Goal: Task Accomplishment & Management: Complete application form

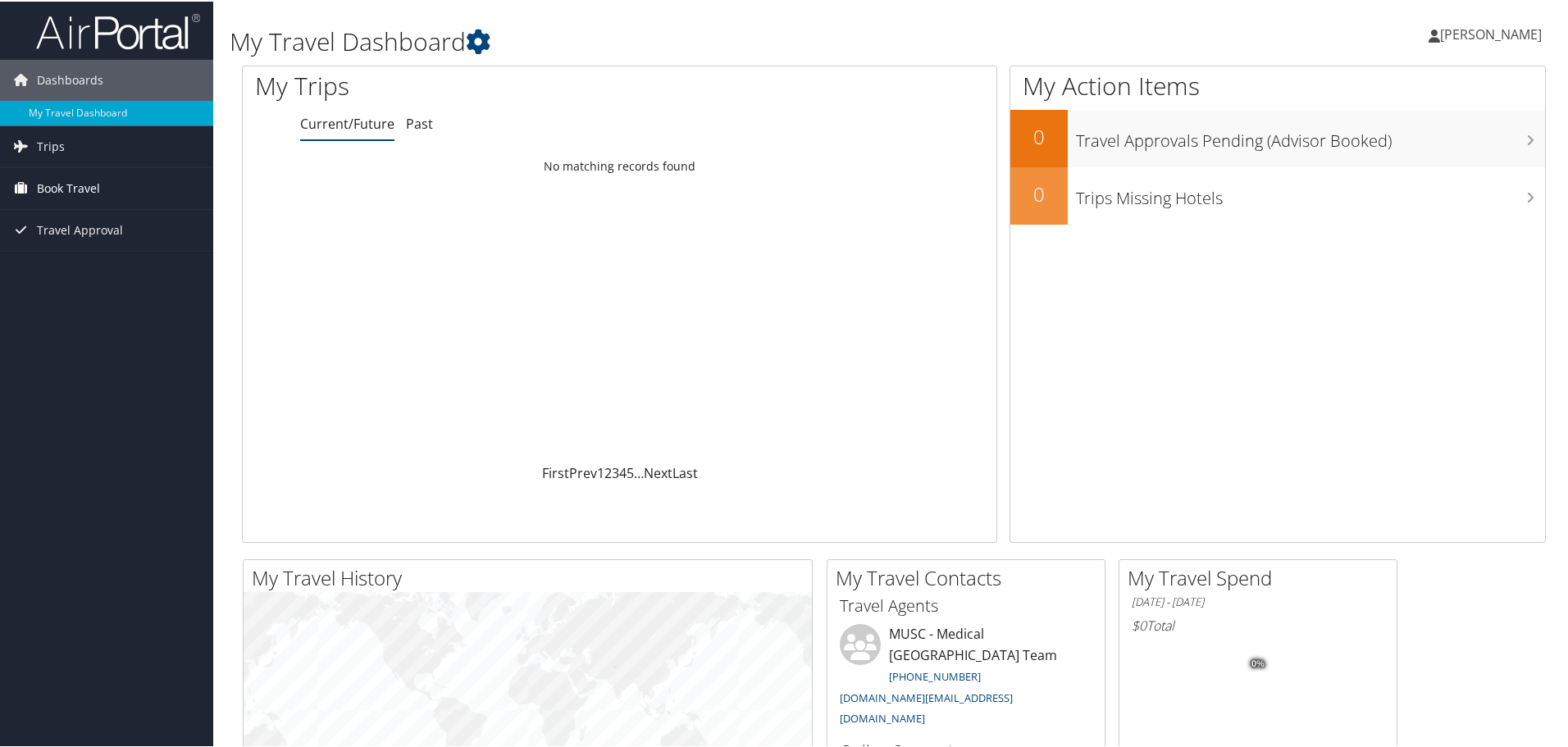
click at [97, 190] on span "Book Travel" at bounding box center [68, 187] width 63 height 41
click at [64, 220] on link "Agent Booking Request" at bounding box center [106, 220] width 213 height 25
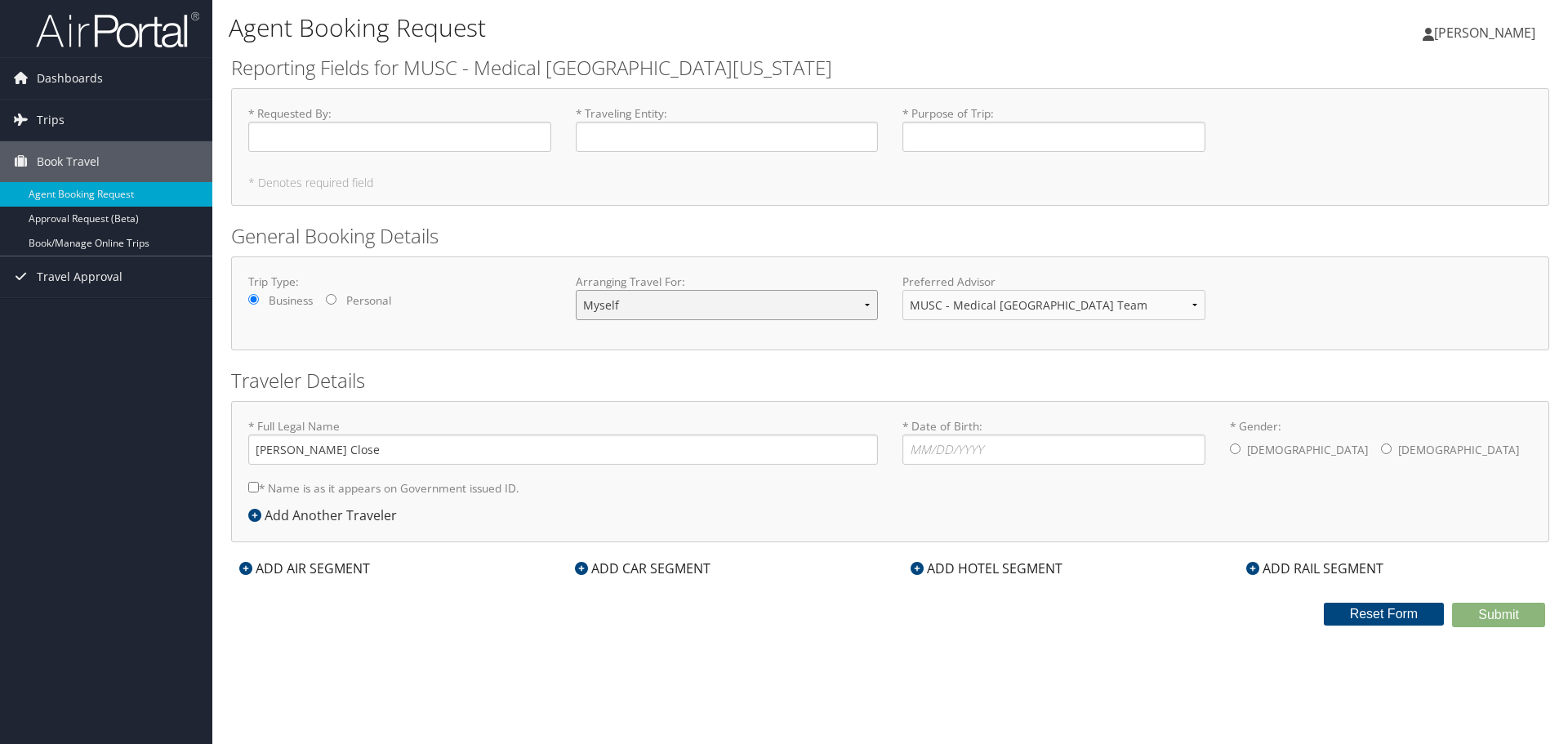
click at [648, 292] on select "Myself Another Traveler Guest Traveler" at bounding box center [727, 305] width 303 height 30
click at [990, 312] on select "MUSC - Medical [GEOGRAPHIC_DATA] Team" at bounding box center [1053, 305] width 303 height 30
click at [847, 342] on div "Trip Type: Business Personal Arranging Travel For: Myself Another Traveler Gues…" at bounding box center [890, 303] width 1318 height 94
click at [330, 145] on input "* Requested By : Required" at bounding box center [399, 137] width 303 height 30
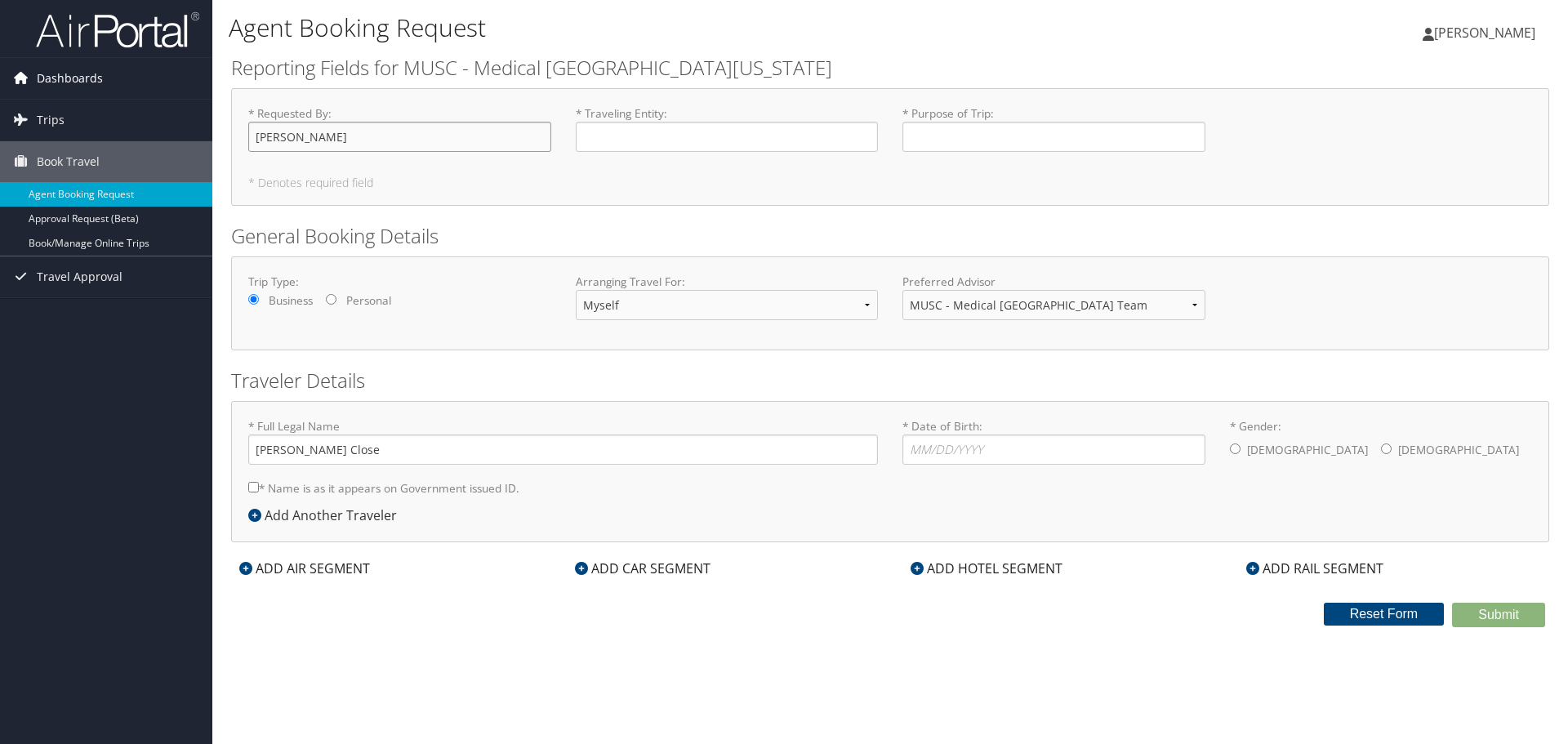
type input "[PERSON_NAME]"
type input "MUHA"
type input "business"
click at [959, 462] on input "* Date of Birth: Invalid Date" at bounding box center [1053, 450] width 303 height 30
type input "08/23/1982"
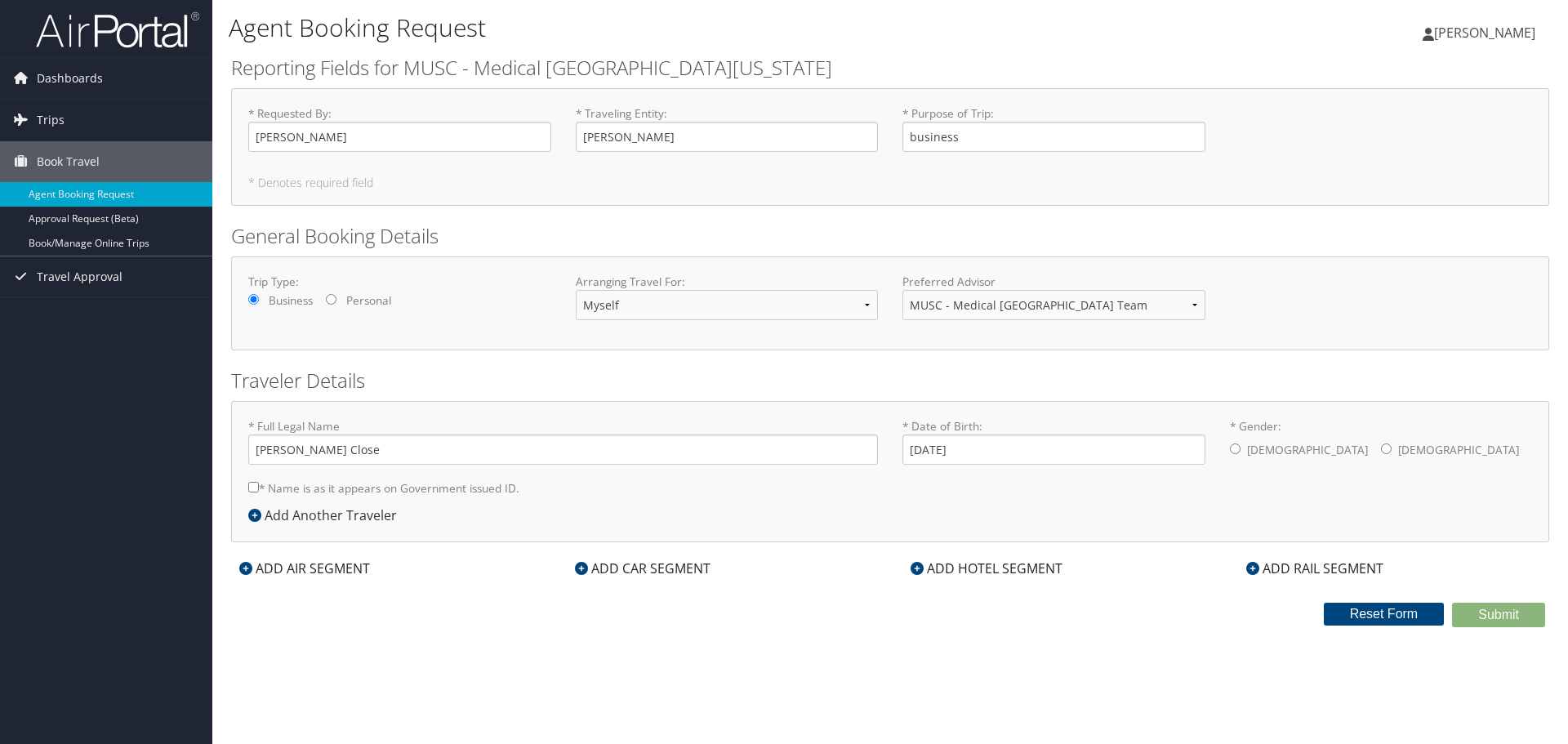
click at [1381, 447] on input "* Gender: Male Female" at bounding box center [1386, 449] width 11 height 11
radio input "true"
click at [261, 566] on div "ADD AIR SEGMENT" at bounding box center [305, 568] width 147 height 19
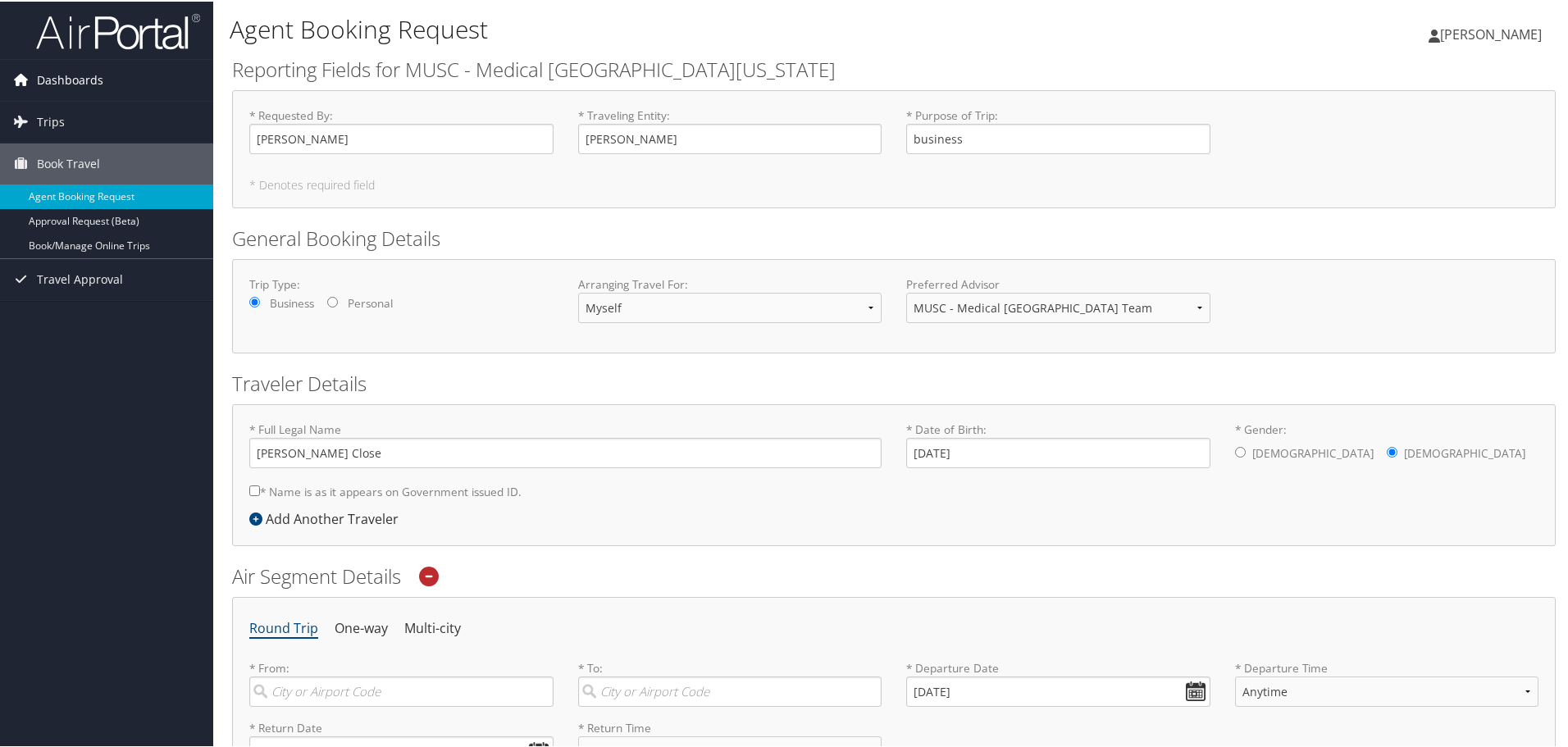
click at [59, 75] on span "Dashboards" at bounding box center [70, 79] width 67 height 41
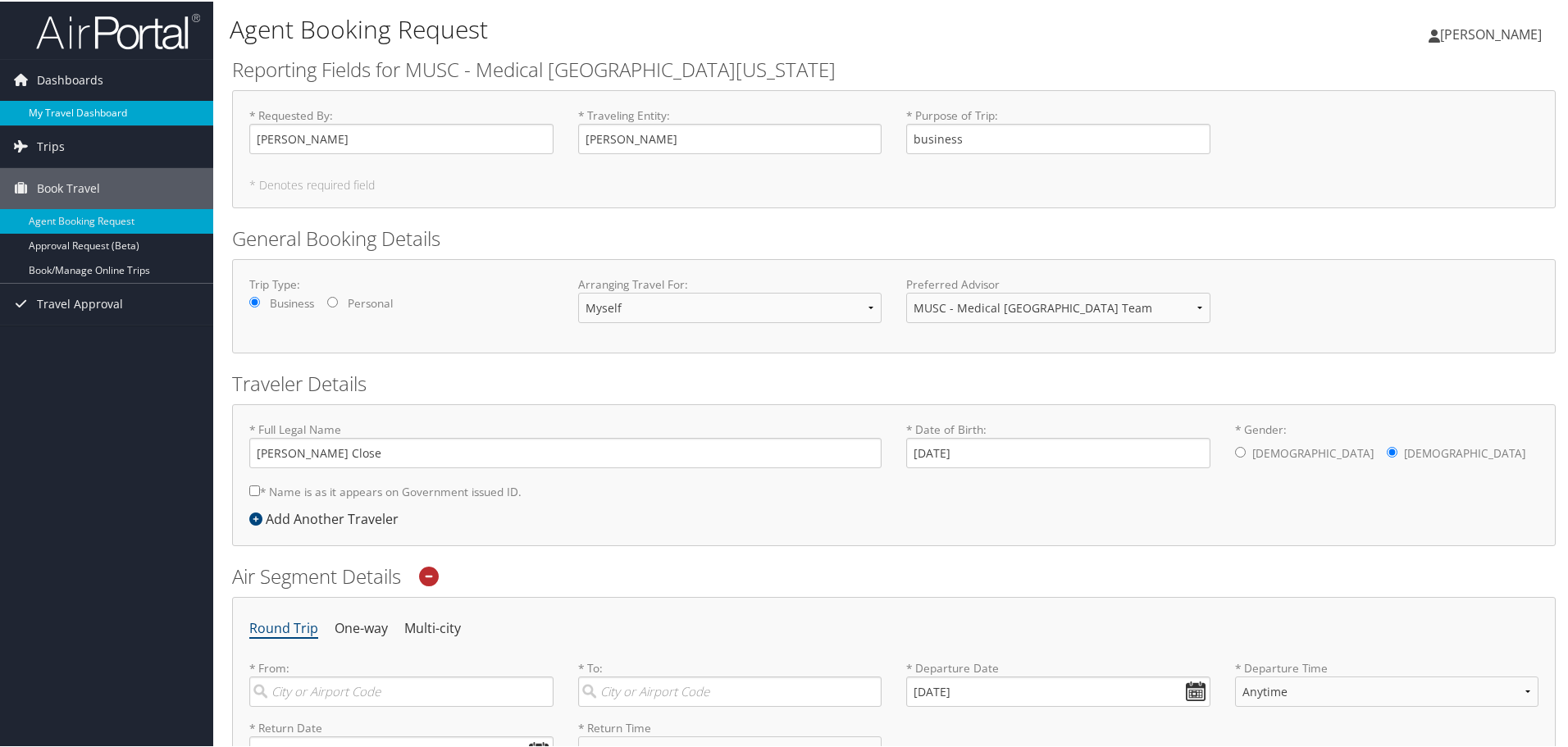
click at [65, 117] on link "My Travel Dashboard" at bounding box center [106, 112] width 213 height 25
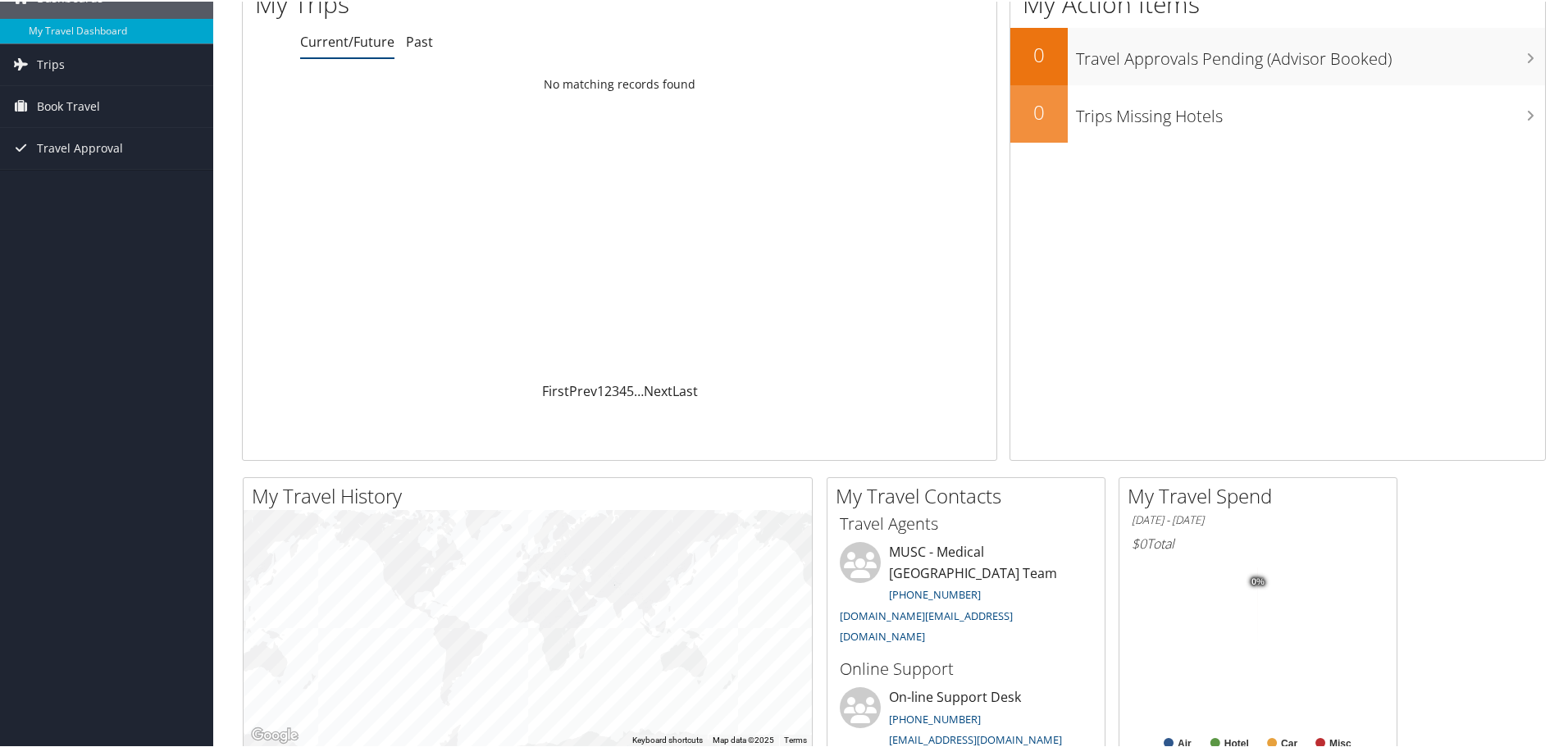
scroll to position [164, 0]
